Goal: Task Accomplishment & Management: Use online tool/utility

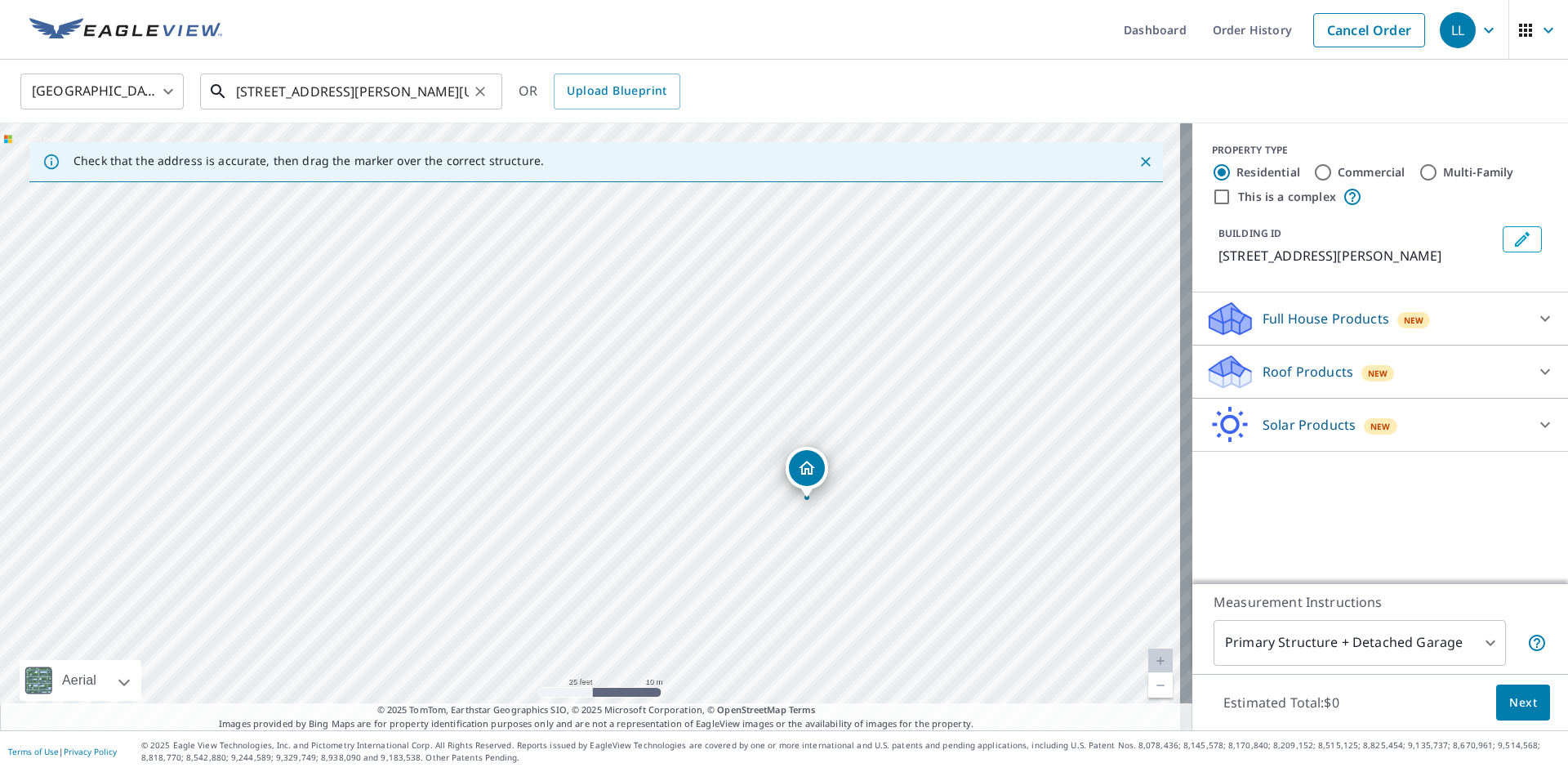
click at [343, 101] on input "[STREET_ADDRESS][PERSON_NAME][US_STATE]" at bounding box center [352, 92] width 233 height 46
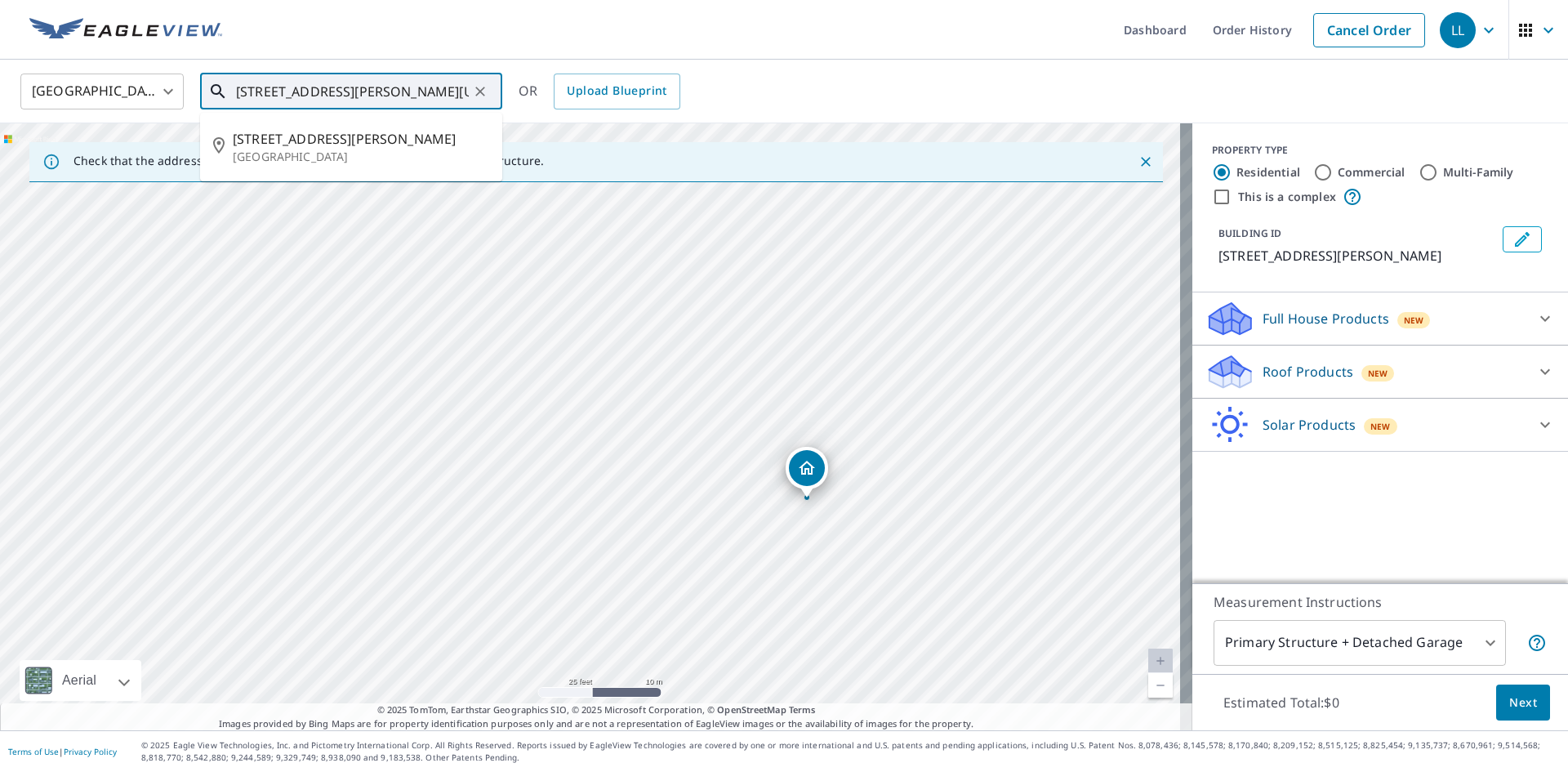
click at [343, 101] on input "[STREET_ADDRESS][PERSON_NAME][US_STATE]" at bounding box center [352, 92] width 233 height 46
click at [342, 101] on input "[STREET_ADDRESS][PERSON_NAME][US_STATE]" at bounding box center [352, 92] width 233 height 46
paste input "[STREET_ADDRESS]"
type input "[STREET_ADDRESS]"
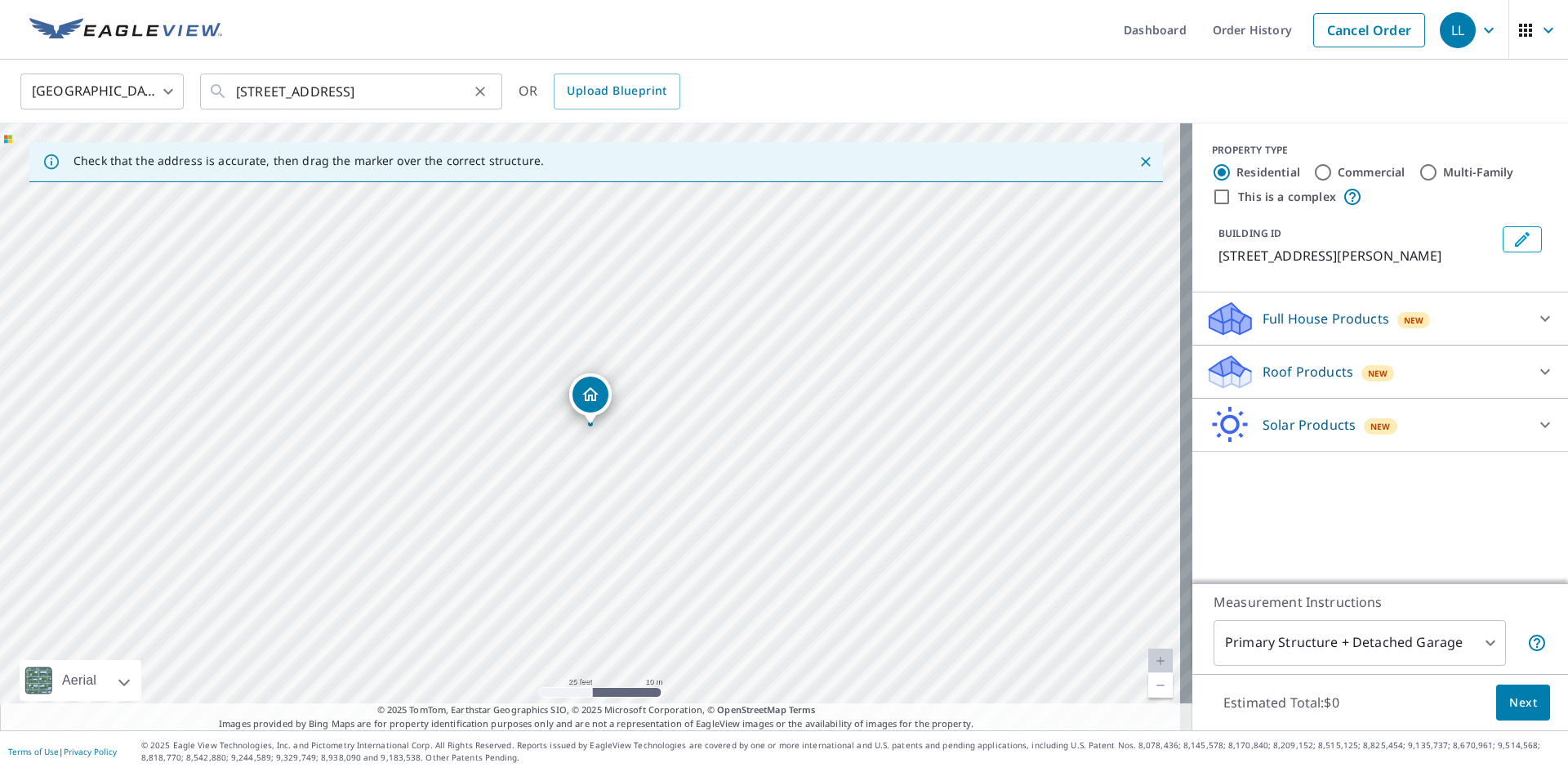
scroll to position [0, 0]
drag, startPoint x: 402, startPoint y: 383, endPoint x: 451, endPoint y: 383, distance: 49.0
click at [451, 383] on div "[STREET_ADDRESS][PERSON_NAME]" at bounding box center [596, 427] width 1192 height 607
drag, startPoint x: 586, startPoint y: 366, endPoint x: 596, endPoint y: 339, distance: 28.8
click at [596, 339] on div "[STREET_ADDRESS][PERSON_NAME]" at bounding box center [596, 427] width 1192 height 607
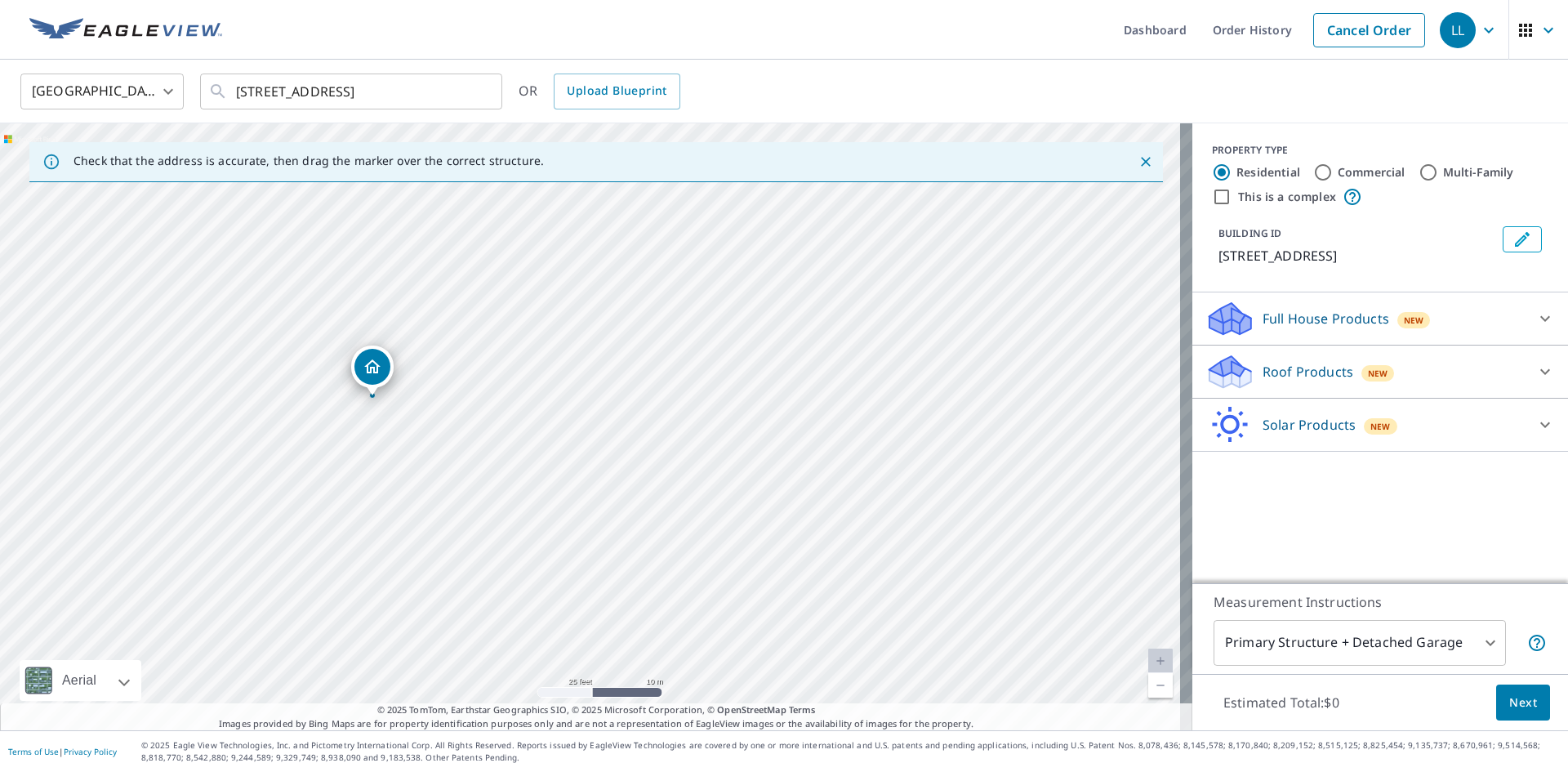
drag, startPoint x: 588, startPoint y: 409, endPoint x: 381, endPoint y: 384, distance: 208.5
drag, startPoint x: 749, startPoint y: 462, endPoint x: 544, endPoint y: 366, distance: 226.4
click at [544, 366] on div "[STREET_ADDRESS][PERSON_NAME]" at bounding box center [596, 427] width 1192 height 607
click at [1122, 165] on div at bounding box center [1139, 162] width 34 height 29
click at [1137, 166] on icon "Close" at bounding box center [1145, 162] width 16 height 16
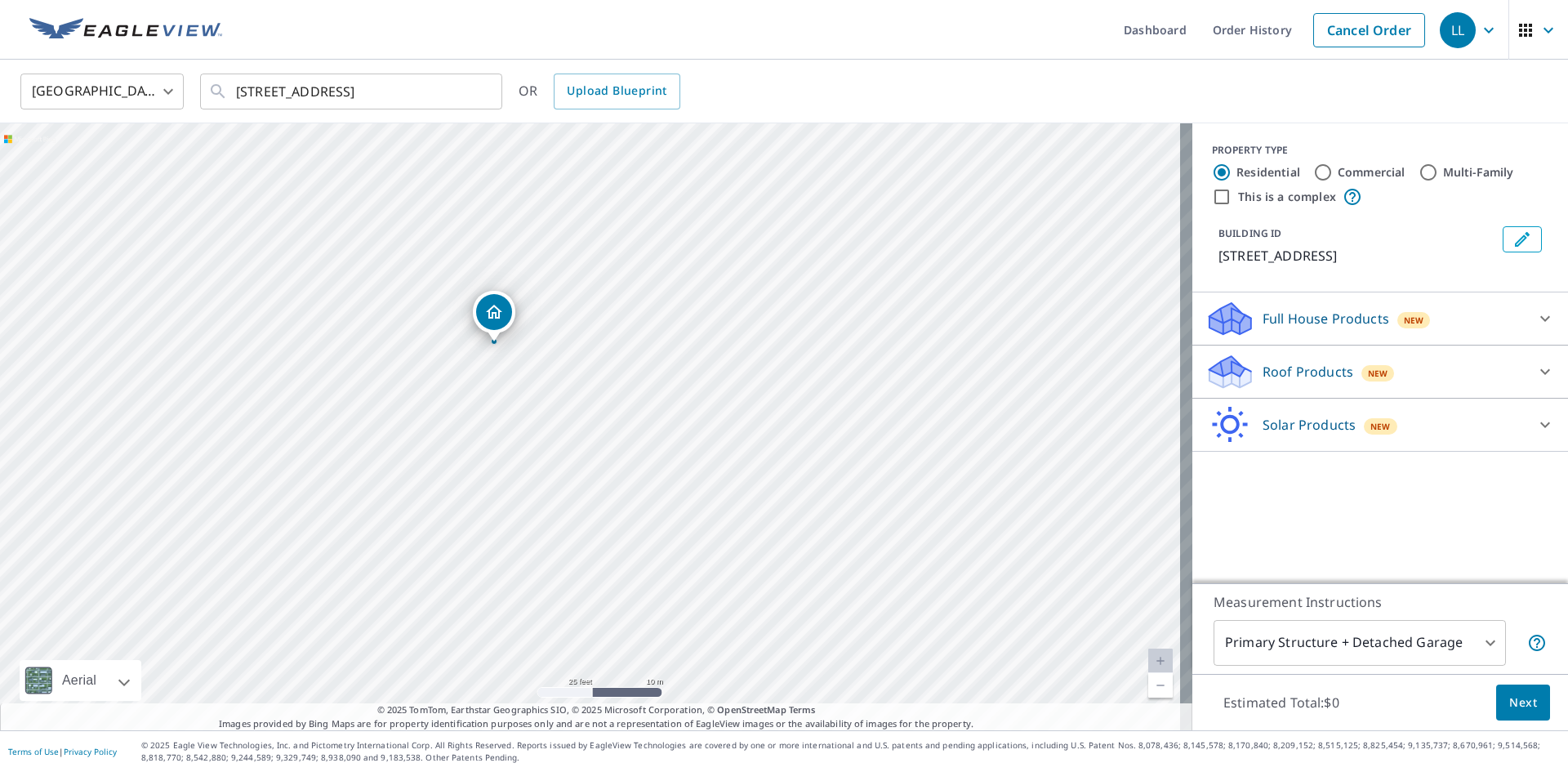
drag, startPoint x: 950, startPoint y: 394, endPoint x: 853, endPoint y: 312, distance: 127.0
click at [853, 312] on div "[STREET_ADDRESS][PERSON_NAME]" at bounding box center [596, 427] width 1192 height 607
drag, startPoint x: 885, startPoint y: 344, endPoint x: 870, endPoint y: 336, distance: 17.0
click at [870, 336] on div "[STREET_ADDRESS][PERSON_NAME]" at bounding box center [596, 427] width 1192 height 607
